Goal: Use online tool/utility: Utilize a website feature to perform a specific function

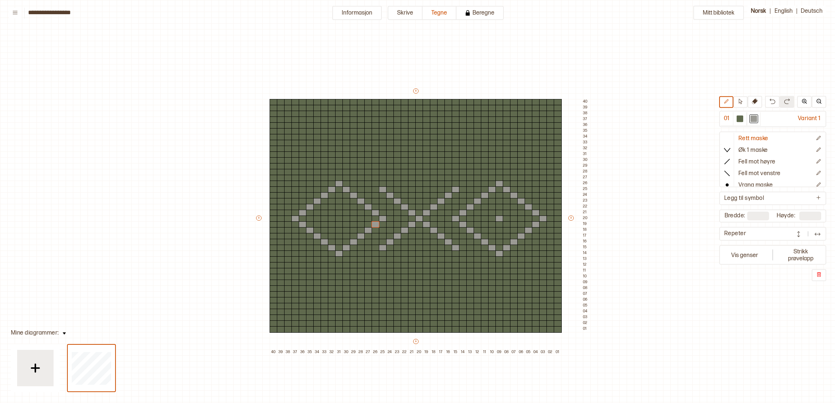
click at [46, 369] on div at bounding box center [35, 368] width 36 height 36
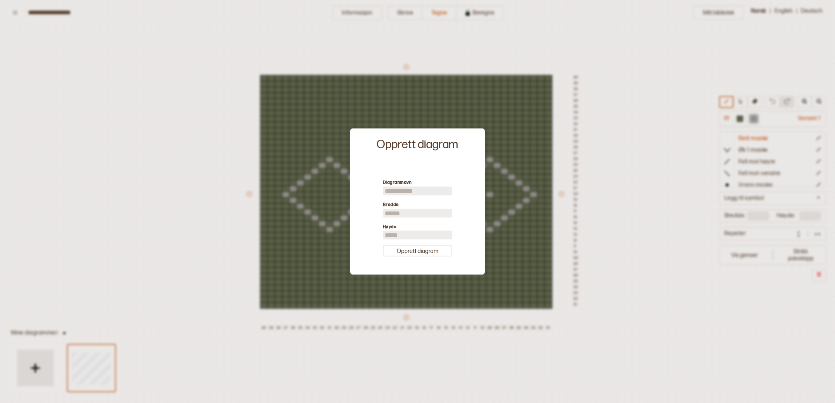
click at [395, 213] on input "**" at bounding box center [417, 213] width 69 height 9
type input "*"
type input "**"
click at [417, 247] on button "Opprett diagram" at bounding box center [417, 250] width 69 height 11
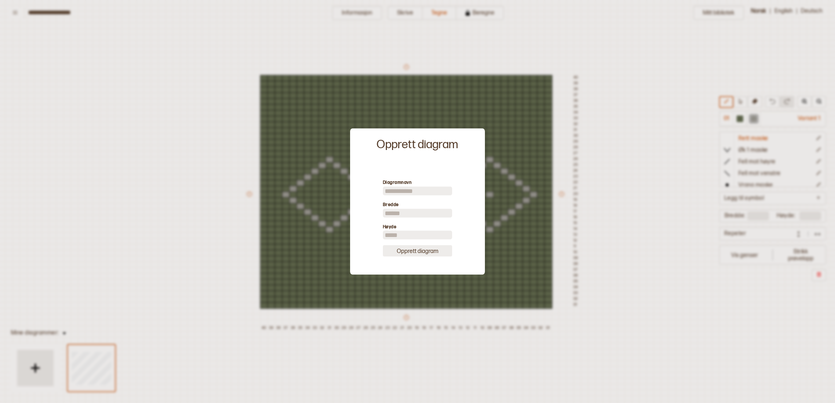
type input "**"
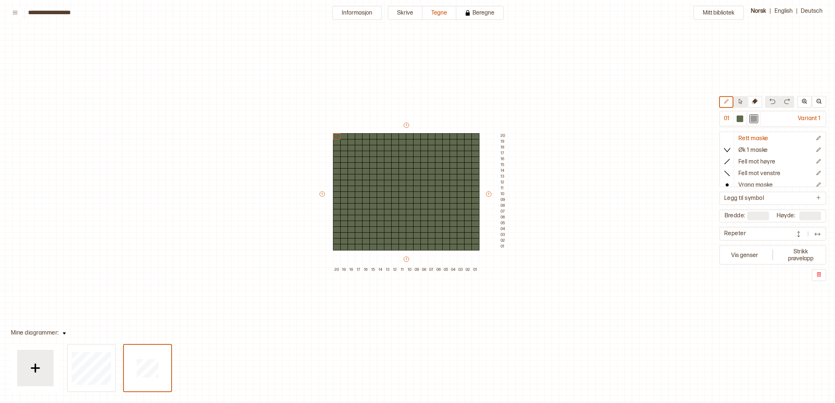
click at [742, 103] on icon at bounding box center [741, 101] width 4 height 5
drag, startPoint x: 327, startPoint y: 127, endPoint x: 480, endPoint y: 256, distance: 200.8
click at [480, 256] on div "+ + + + 20 19 18 17 16 15 14 13 12 11 10 09 08 07 06 05 04 03 02 01 20 19 18 17…" at bounding box center [412, 198] width 189 height 152
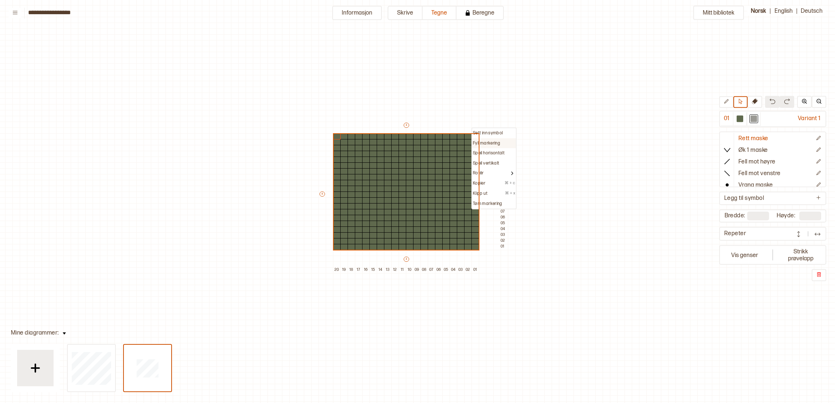
click at [483, 141] on p "Fyll markering" at bounding box center [486, 144] width 27 height 6
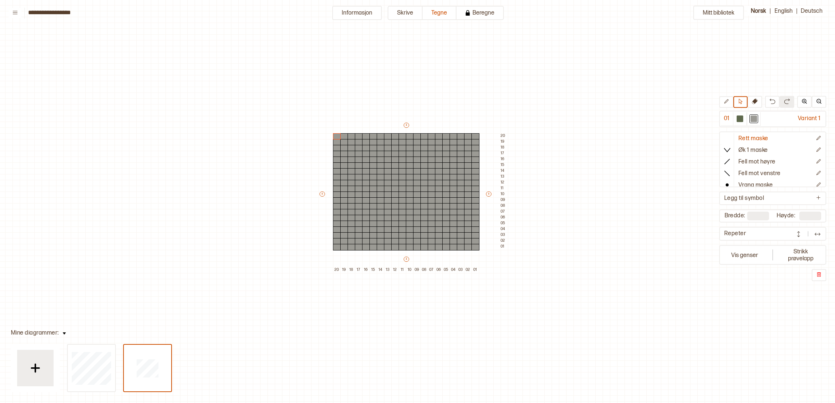
click at [617, 230] on div "Mitt bibliotek 01 Variant 1 Rett maske Øk 1 maske Fell mot høyre Fell mot venst…" at bounding box center [826, 379] width 1670 height 806
click at [770, 184] on p "Vrang maske" at bounding box center [755, 186] width 34 height 8
click at [440, 212] on div at bounding box center [439, 212] width 8 height 7
click at [745, 145] on p "Vrang maske" at bounding box center [755, 146] width 34 height 8
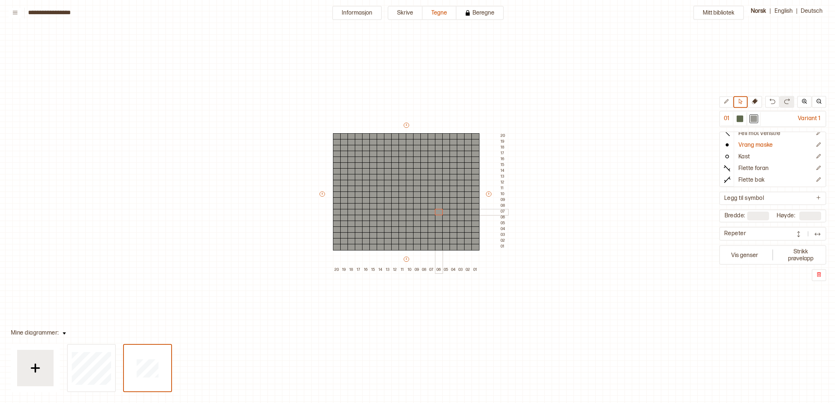
click at [435, 213] on div at bounding box center [439, 212] width 8 height 7
click at [455, 220] on p "Valg" at bounding box center [450, 220] width 13 height 9
click at [816, 144] on icon "Rediger symbol" at bounding box center [818, 145] width 4 height 4
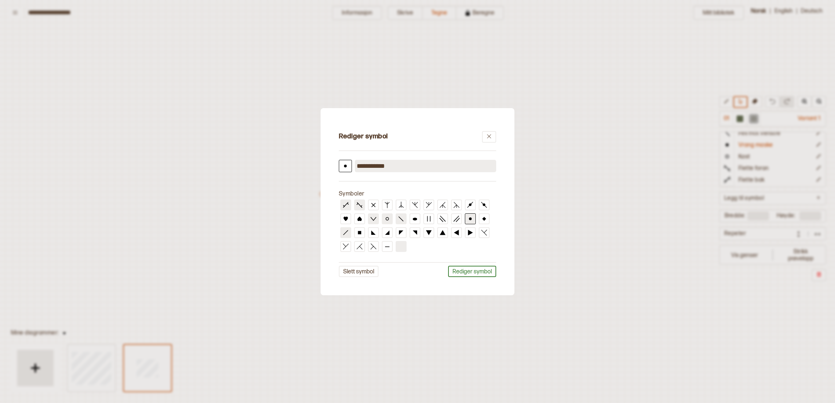
click at [471, 220] on circle at bounding box center [470, 218] width 3 height 3
click at [481, 272] on button "Rediger symbol" at bounding box center [472, 271] width 48 height 11
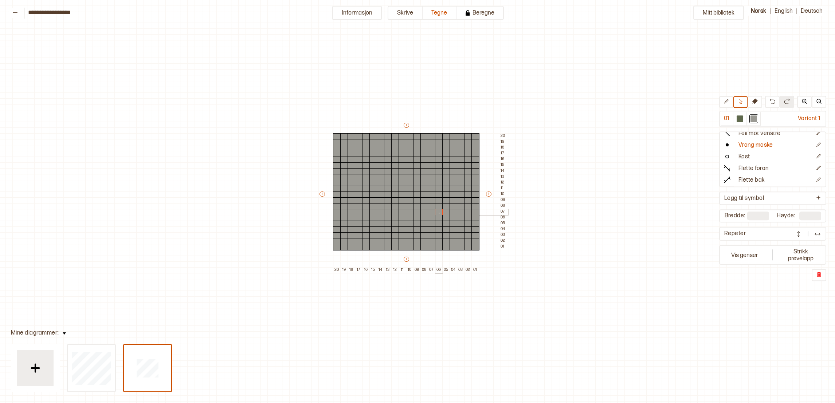
click at [439, 213] on div at bounding box center [439, 212] width 8 height 7
click at [763, 197] on p "Legg til symbol" at bounding box center [744, 199] width 40 height 8
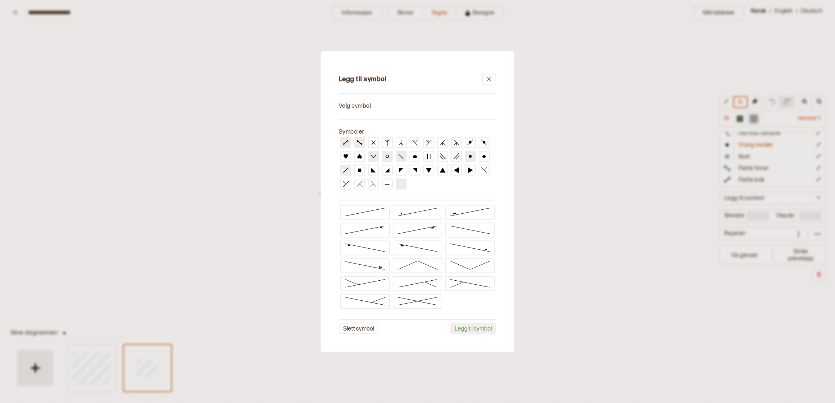
click at [648, 343] on div at bounding box center [417, 201] width 835 height 403
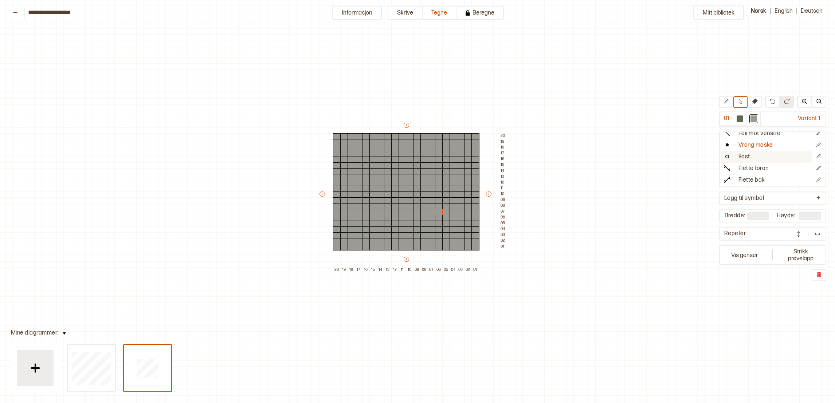
click at [747, 155] on p "Kast" at bounding box center [744, 157] width 12 height 8
click at [748, 146] on p "Vrang maske" at bounding box center [755, 146] width 34 height 8
click at [728, 144] on circle at bounding box center [727, 145] width 3 height 3
drag, startPoint x: 729, startPoint y: 144, endPoint x: 731, endPoint y: 100, distance: 43.4
click at [729, 100] on icon at bounding box center [725, 101] width 5 height 5
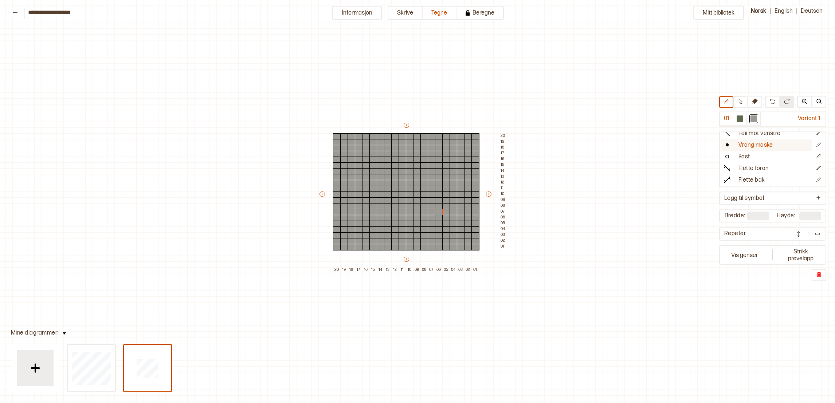
click at [731, 148] on div at bounding box center [726, 144] width 13 height 11
click at [440, 211] on div at bounding box center [439, 212] width 8 height 7
click at [753, 137] on p "Rett maske" at bounding box center [753, 139] width 30 height 8
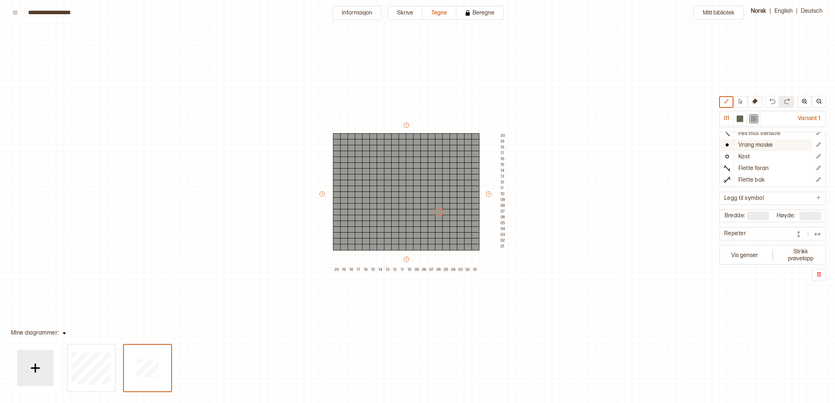
click at [750, 144] on p "Vrang maske" at bounding box center [755, 146] width 34 height 8
click at [437, 212] on div at bounding box center [439, 212] width 8 height 7
click at [436, 208] on div at bounding box center [439, 206] width 8 height 7
click at [431, 207] on div at bounding box center [432, 206] width 8 height 7
click at [448, 205] on div at bounding box center [446, 206] width 8 height 7
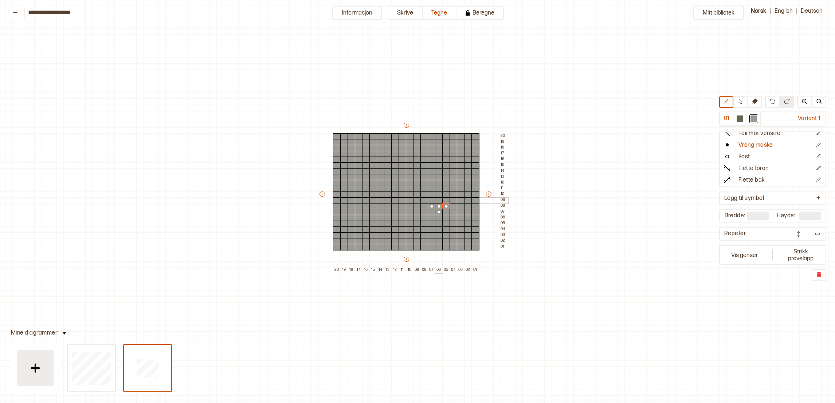
click at [439, 199] on div at bounding box center [439, 200] width 8 height 7
click at [439, 225] on div at bounding box center [439, 224] width 8 height 7
click at [438, 232] on div at bounding box center [439, 230] width 8 height 7
click at [438, 236] on div at bounding box center [439, 235] width 8 height 7
click at [432, 230] on div at bounding box center [432, 230] width 8 height 7
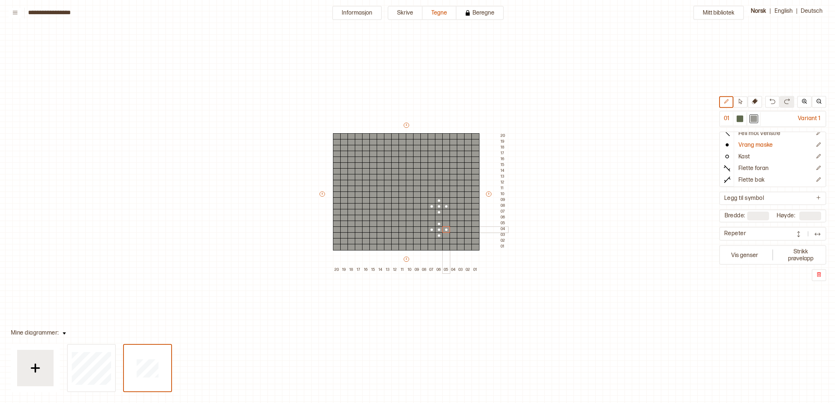
click at [443, 230] on div at bounding box center [446, 230] width 8 height 7
click at [447, 216] on div at bounding box center [446, 218] width 8 height 7
click at [453, 216] on div at bounding box center [453, 218] width 8 height 7
click at [453, 212] on div at bounding box center [453, 212] width 8 height 7
click at [453, 224] on div at bounding box center [453, 224] width 8 height 7
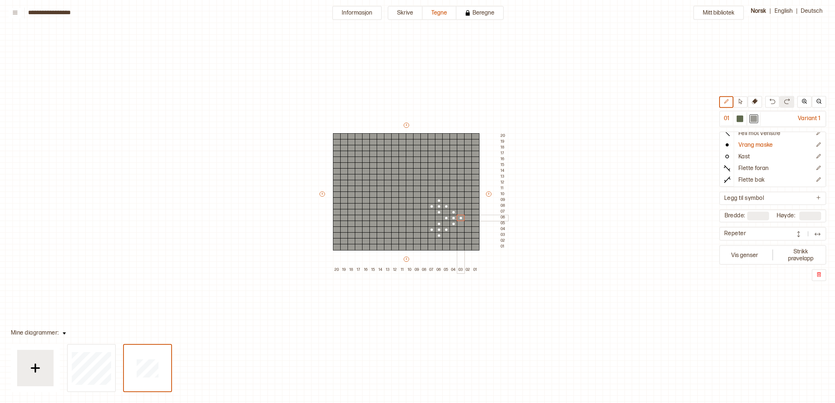
click at [457, 218] on div at bounding box center [461, 218] width 8 height 7
